Goal: Task Accomplishment & Management: Use online tool/utility

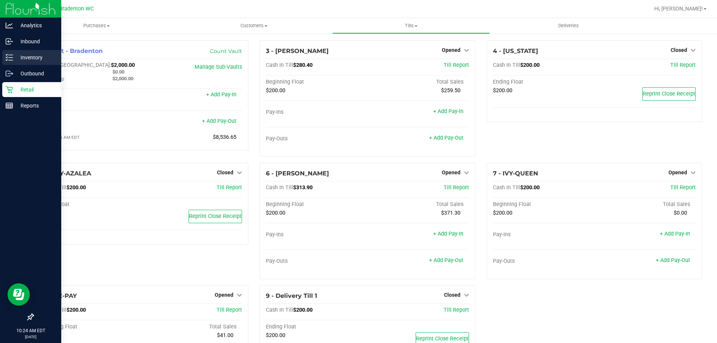
click at [24, 57] on p "Inventory" at bounding box center [35, 57] width 45 height 9
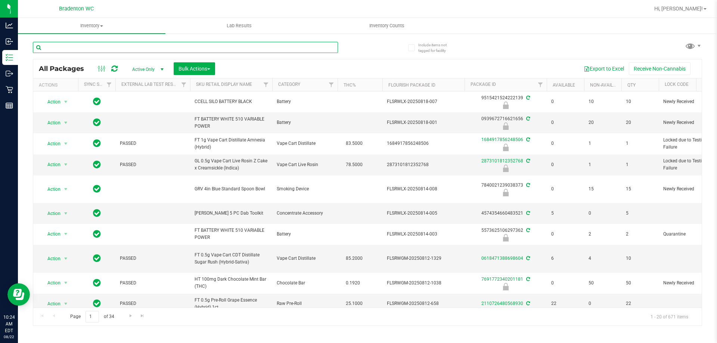
click at [75, 47] on input "text" at bounding box center [185, 47] width 305 height 11
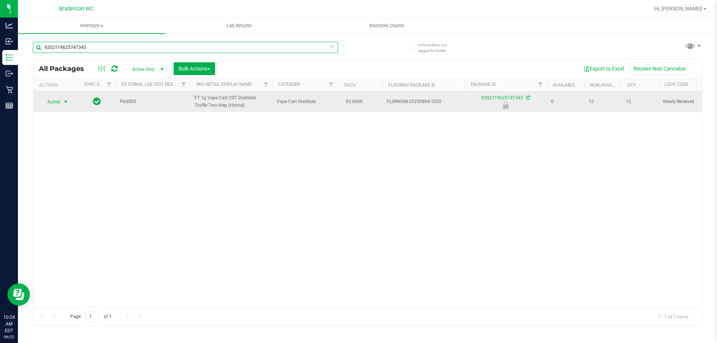
type input "9202119625747345"
click at [62, 102] on span "select" at bounding box center [65, 102] width 9 height 10
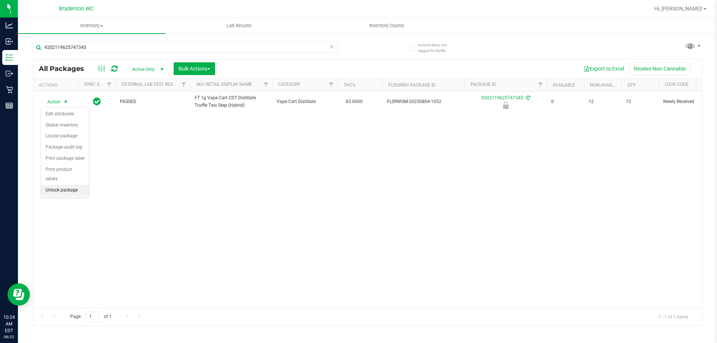
click at [60, 185] on li "Unlock package" at bounding box center [65, 190] width 48 height 11
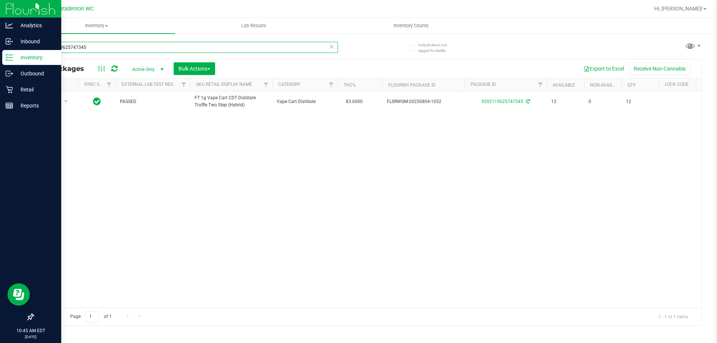
drag, startPoint x: 99, startPoint y: 48, endPoint x: 0, endPoint y: 10, distance: 106.0
click at [0, 18] on div "Analytics Inbound Inventory Outbound Retail Reports 10:45 AM EDT [DATE] 08/22 B…" at bounding box center [358, 171] width 717 height 343
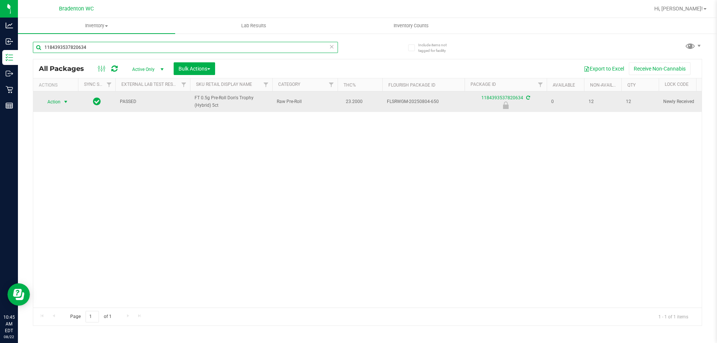
type input "1184393537820634"
click at [62, 97] on span "select" at bounding box center [65, 102] width 9 height 10
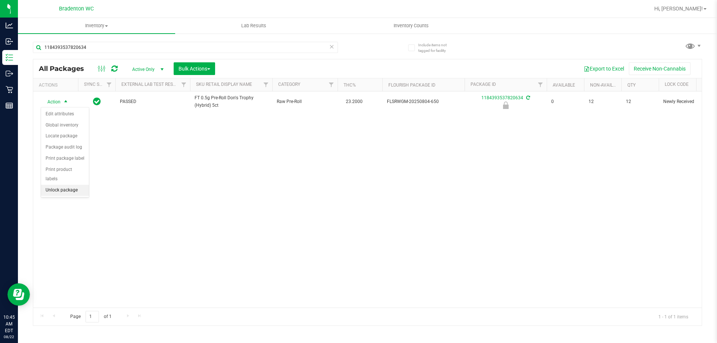
click at [48, 185] on li "Unlock package" at bounding box center [65, 190] width 48 height 11
